Goal: Information Seeking & Learning: Find specific fact

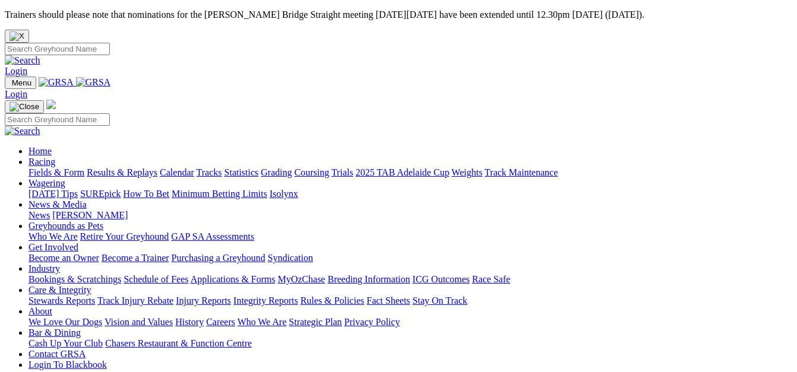
click at [141, 167] on link "Results & Replays" at bounding box center [122, 172] width 71 height 10
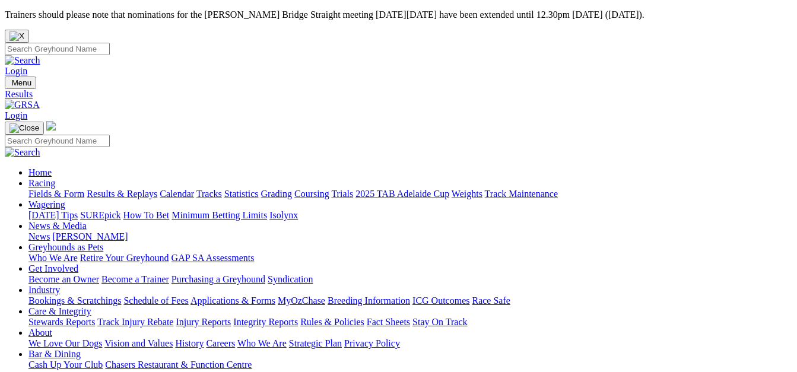
scroll to position [15, 0]
